Goal: Task Accomplishment & Management: Manage account settings

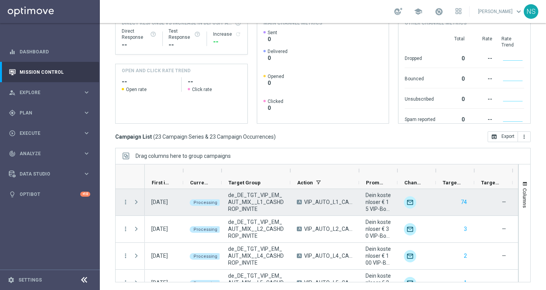
scroll to position [110, 0]
click at [242, 200] on span "de_DE_TGT_VIP_EM_AUT_MIX__L1_CASHDROP_INVITE" at bounding box center [256, 202] width 56 height 21
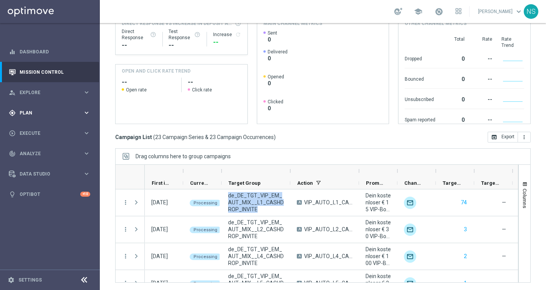
click at [38, 113] on span "Plan" at bounding box center [51, 113] width 63 height 5
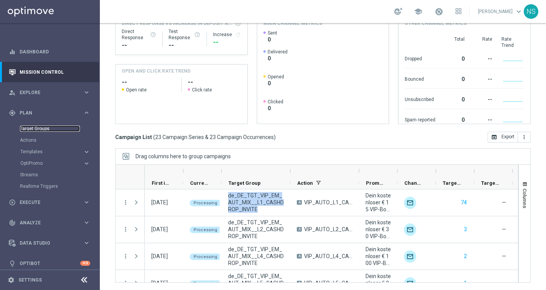
click at [40, 131] on link "Target Groups" at bounding box center [50, 129] width 60 height 6
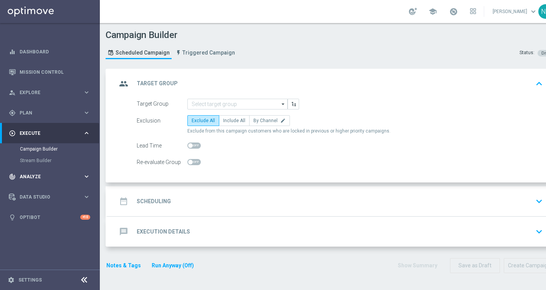
click at [39, 176] on span "Analyze" at bounding box center [51, 176] width 63 height 5
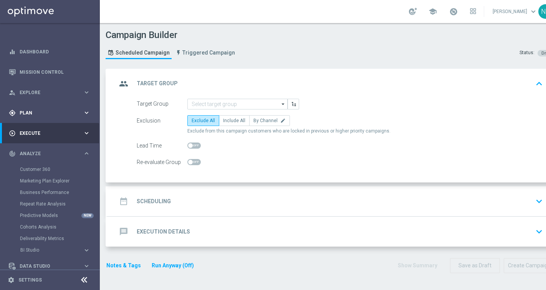
click at [36, 118] on div "gps_fixed Plan keyboard_arrow_right" at bounding box center [49, 113] width 99 height 20
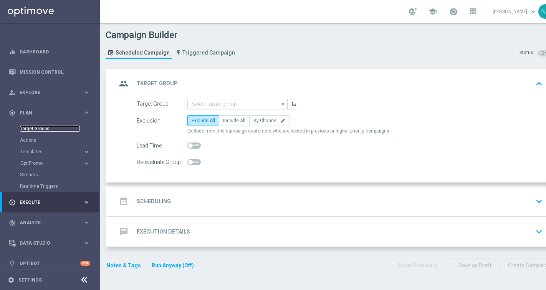
click at [37, 131] on link "Target Groups" at bounding box center [50, 129] width 60 height 6
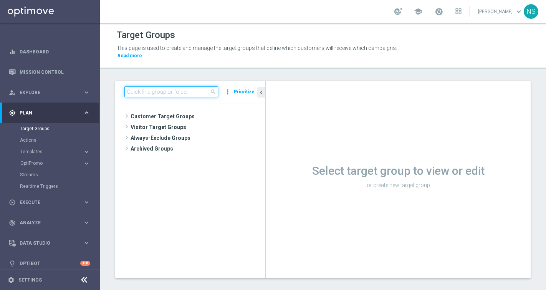
click at [188, 87] on input at bounding box center [171, 91] width 94 height 11
paste input "de_DE_TGT_VIP_EM_AUT_MIX__L1_CASHDROP_INVITE"
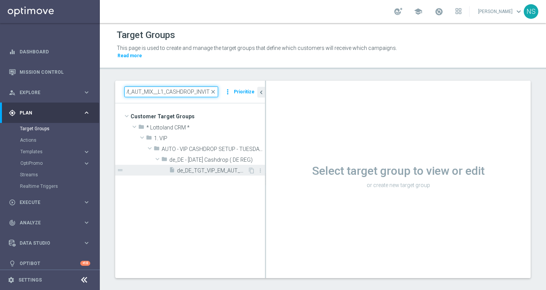
type input "de_DE_TGT_VIP_EM_AUT_MIX__L1_CASHDROP_INVITE"
click at [205, 168] on span "de_DE_TGT_VIP_EM_AUT_MIX__L1_CASHDROP_INVITE" at bounding box center [212, 171] width 71 height 7
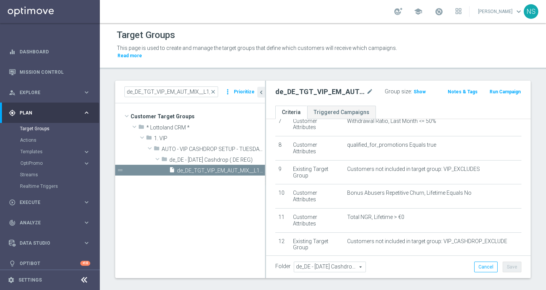
scroll to position [178, 0]
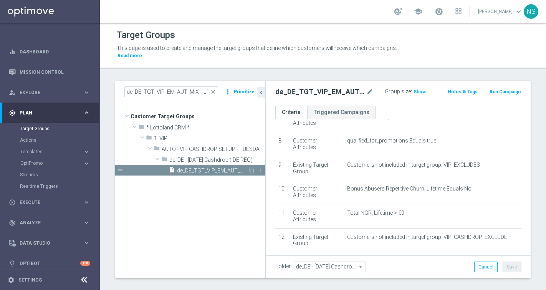
click at [214, 165] on div "insert_drive_file de_DE_TGT_VIP_EM_AUT_MIX__L1_CASHDROP_INVITE" at bounding box center [208, 170] width 79 height 11
